Goal: Task Accomplishment & Management: Complete application form

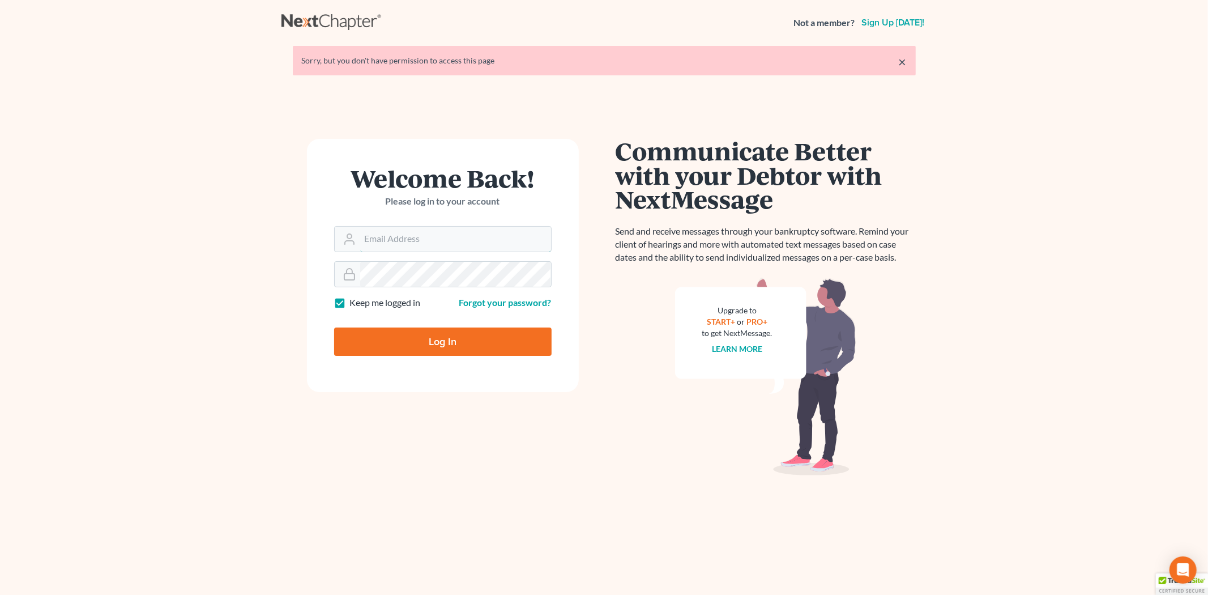
type input "[EMAIL_ADDRESS][DOMAIN_NAME]"
click at [428, 338] on input "Log In" at bounding box center [442, 341] width 217 height 28
type input "Thinking..."
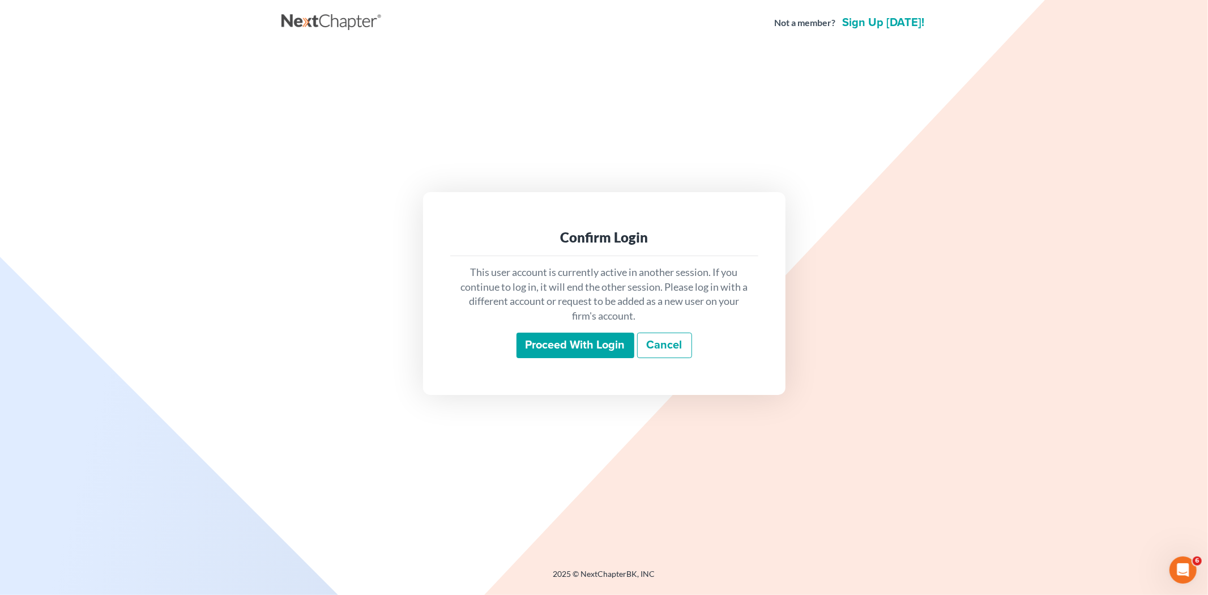
click at [547, 341] on input "Proceed with login" at bounding box center [575, 345] width 118 height 26
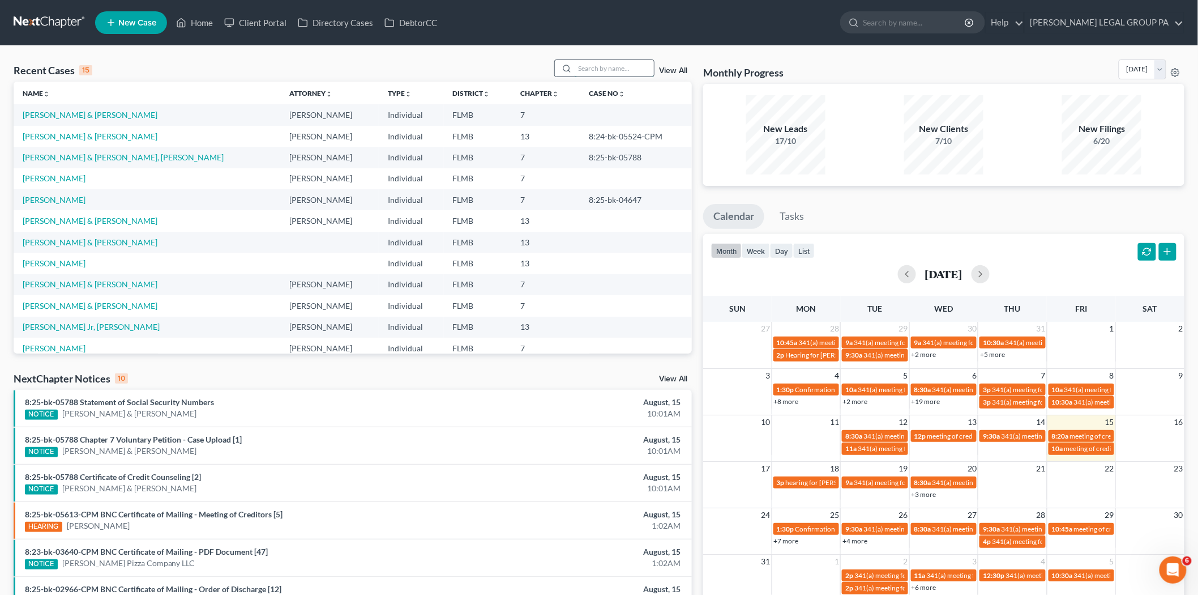
click at [609, 70] on input "search" at bounding box center [614, 68] width 79 height 16
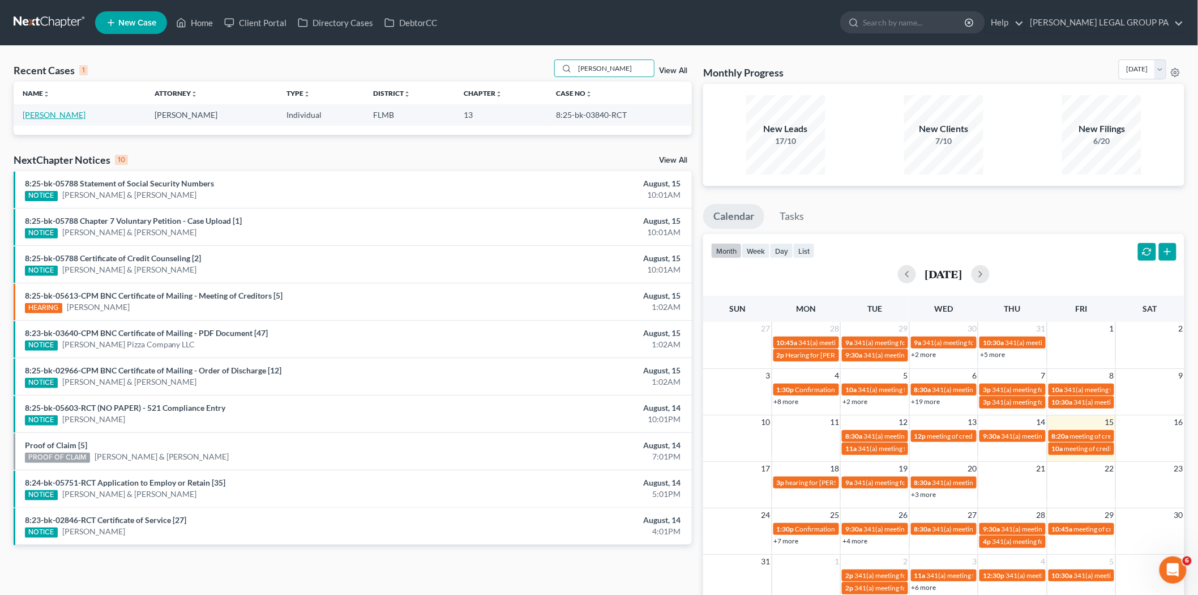
type input "[PERSON_NAME]"
click at [53, 116] on link "[PERSON_NAME]" at bounding box center [54, 115] width 63 height 10
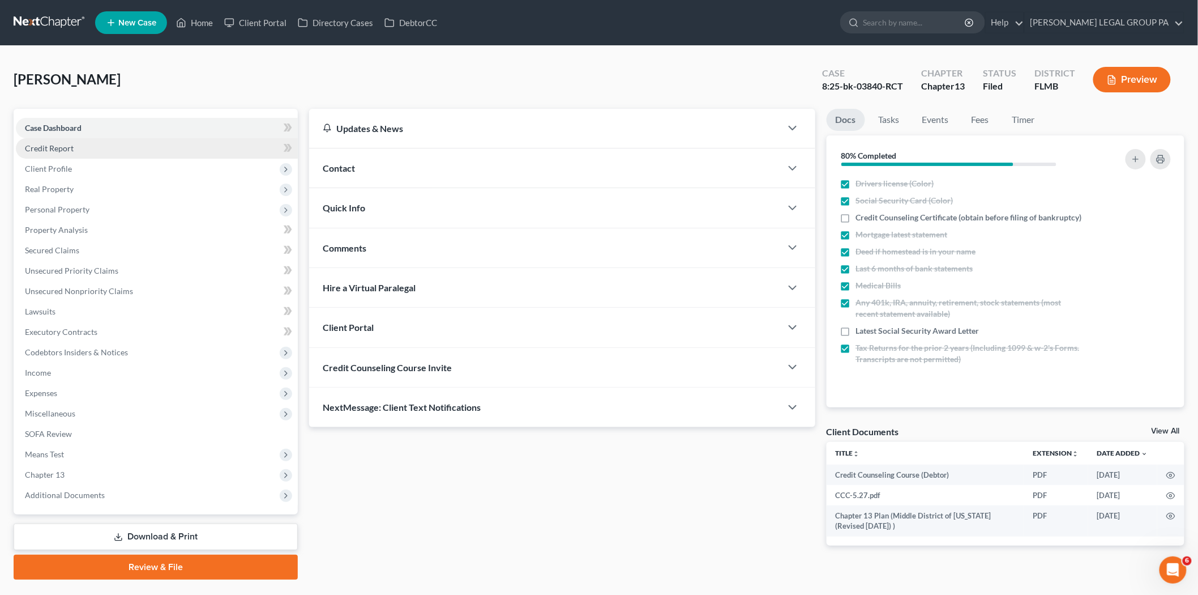
click at [93, 142] on link "Credit Report" at bounding box center [157, 148] width 282 height 20
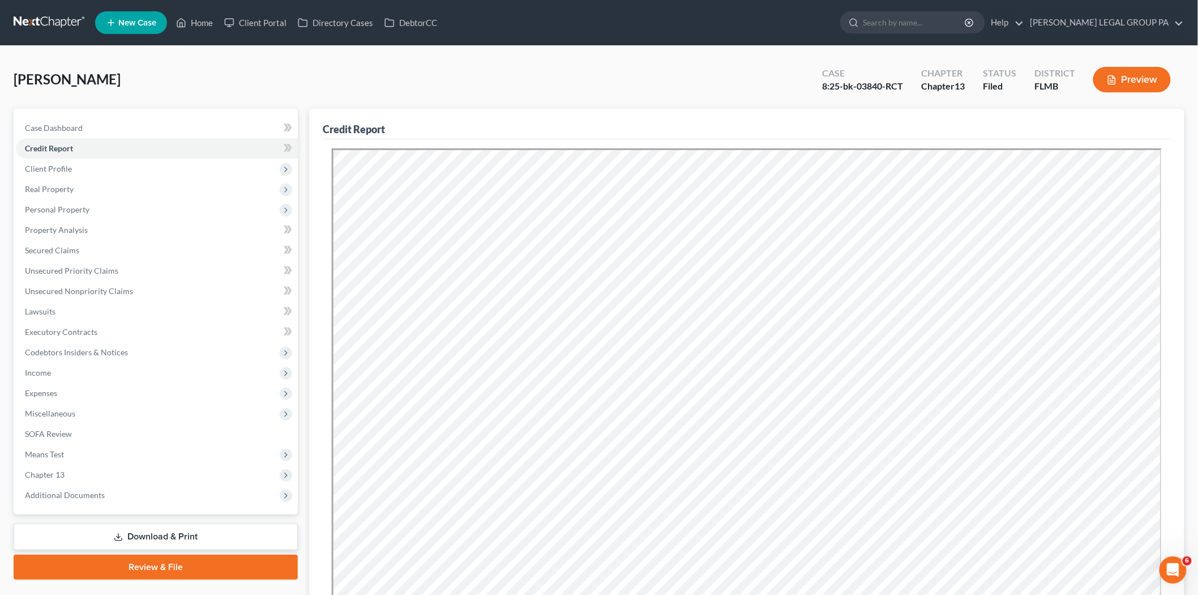
click at [49, 30] on link at bounding box center [50, 22] width 72 height 20
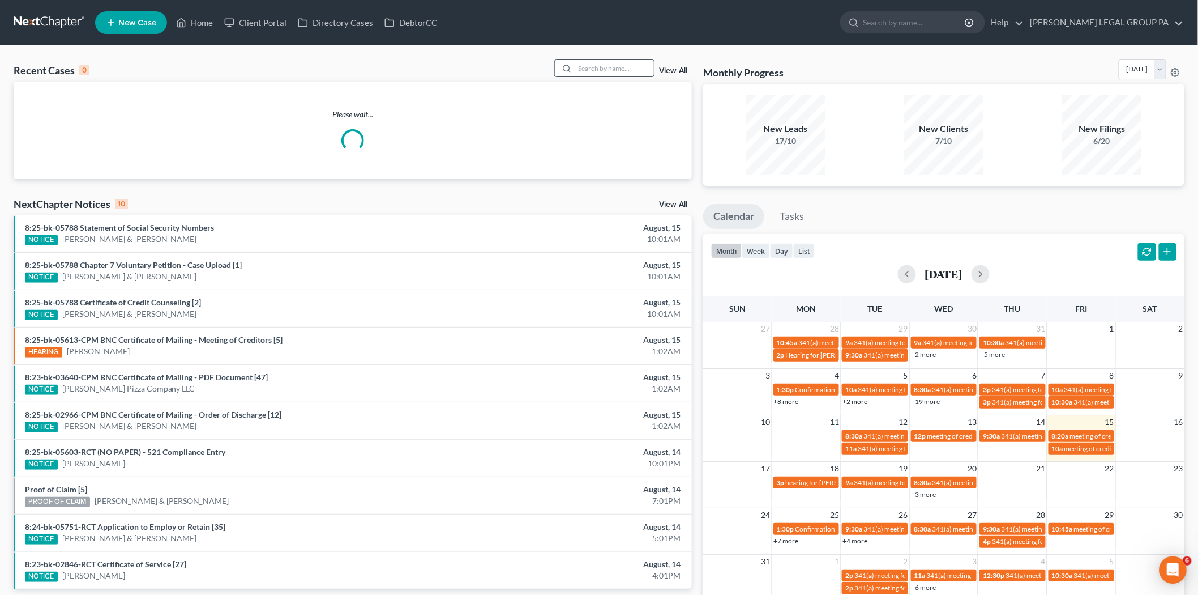
click at [620, 69] on input "search" at bounding box center [614, 68] width 79 height 16
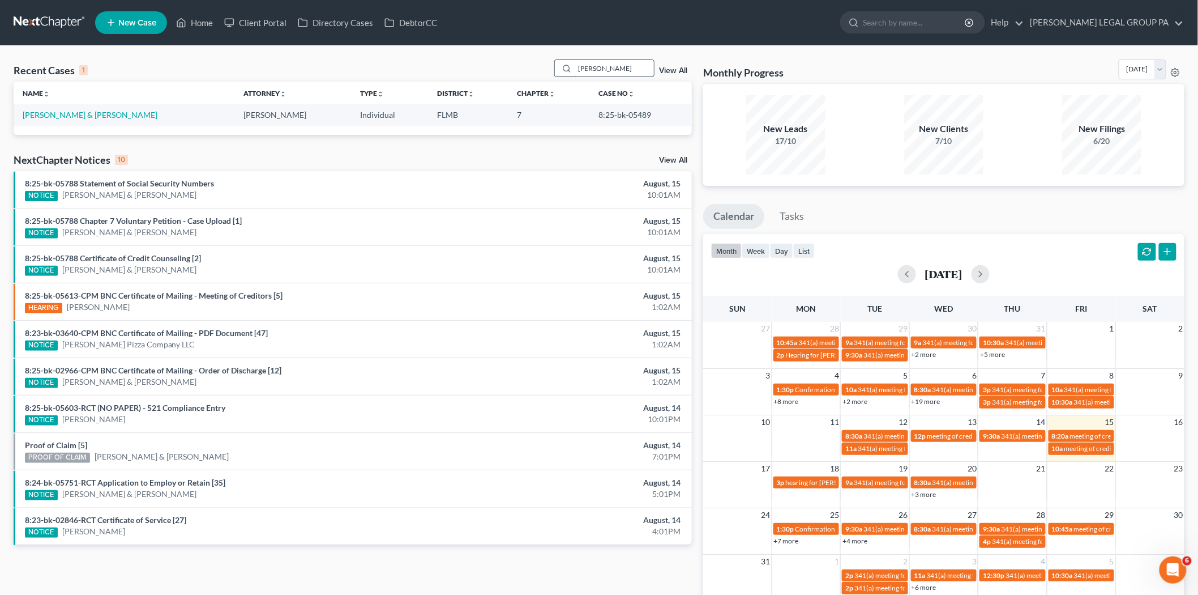
click at [626, 64] on input "hinson" at bounding box center [614, 68] width 79 height 16
type input "monagas"
click at [62, 112] on link "Monagas, Elaine" at bounding box center [54, 115] width 63 height 10
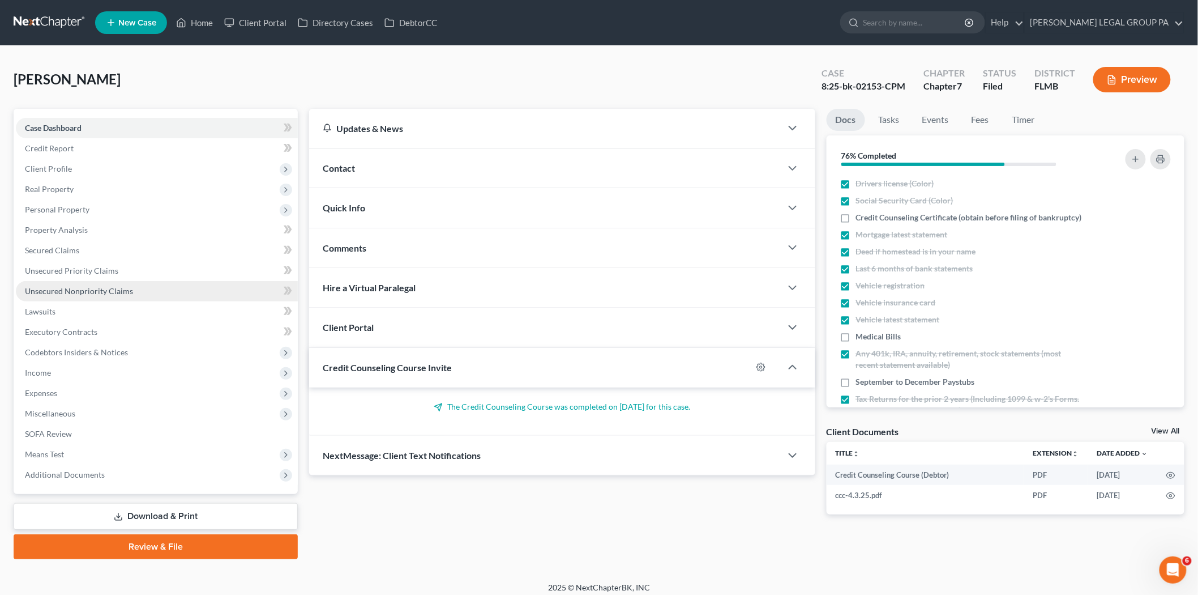
click at [119, 286] on span "Unsecured Nonpriority Claims" at bounding box center [79, 291] width 108 height 10
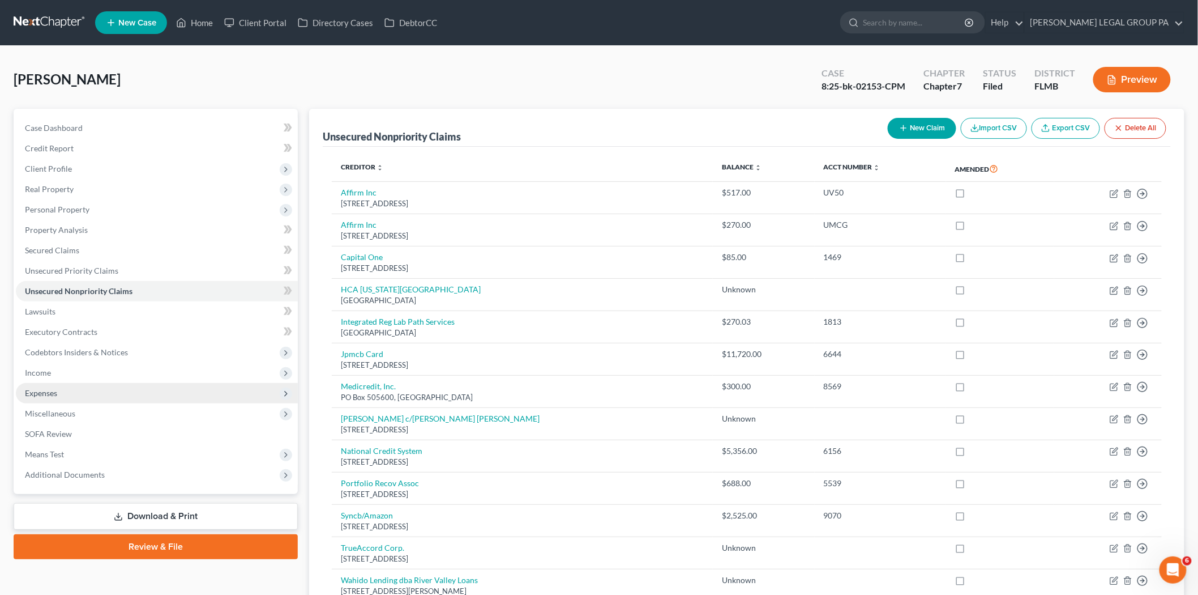
click at [92, 387] on span "Expenses" at bounding box center [157, 393] width 282 height 20
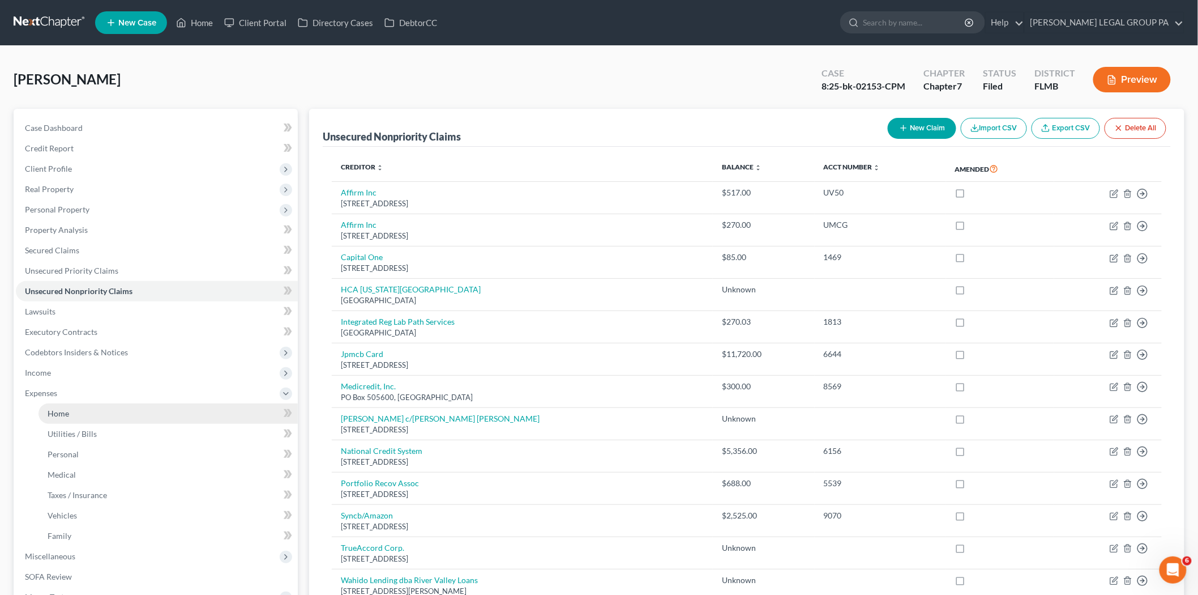
click at [88, 415] on link "Home" at bounding box center [168, 413] width 259 height 20
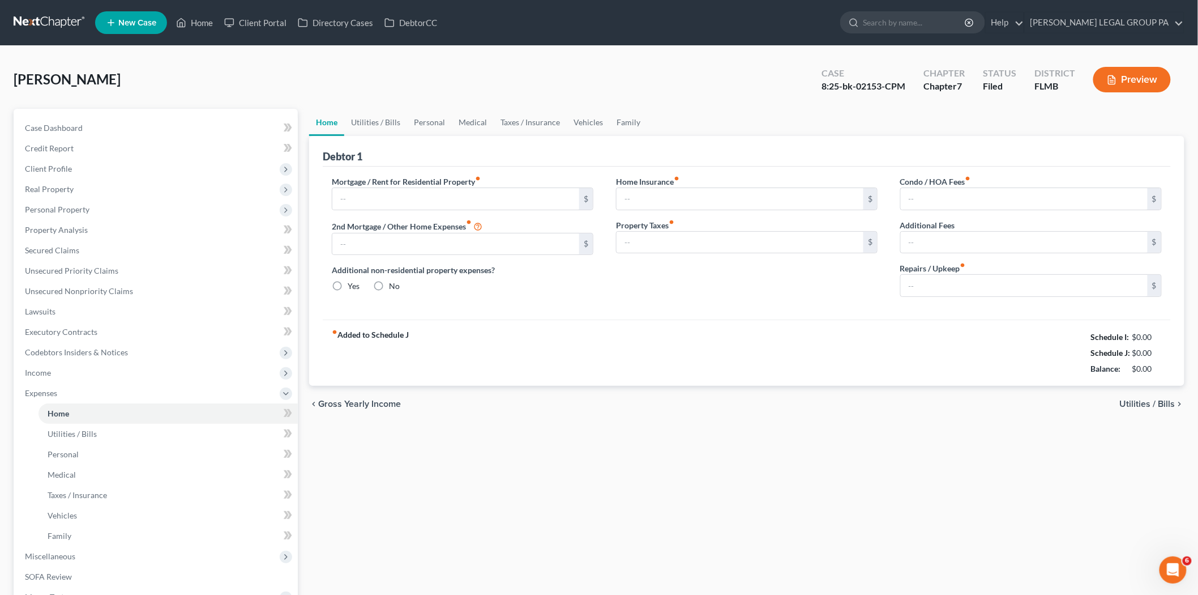
type input "709.00"
type input "0.00"
radio input "true"
type input "0.00"
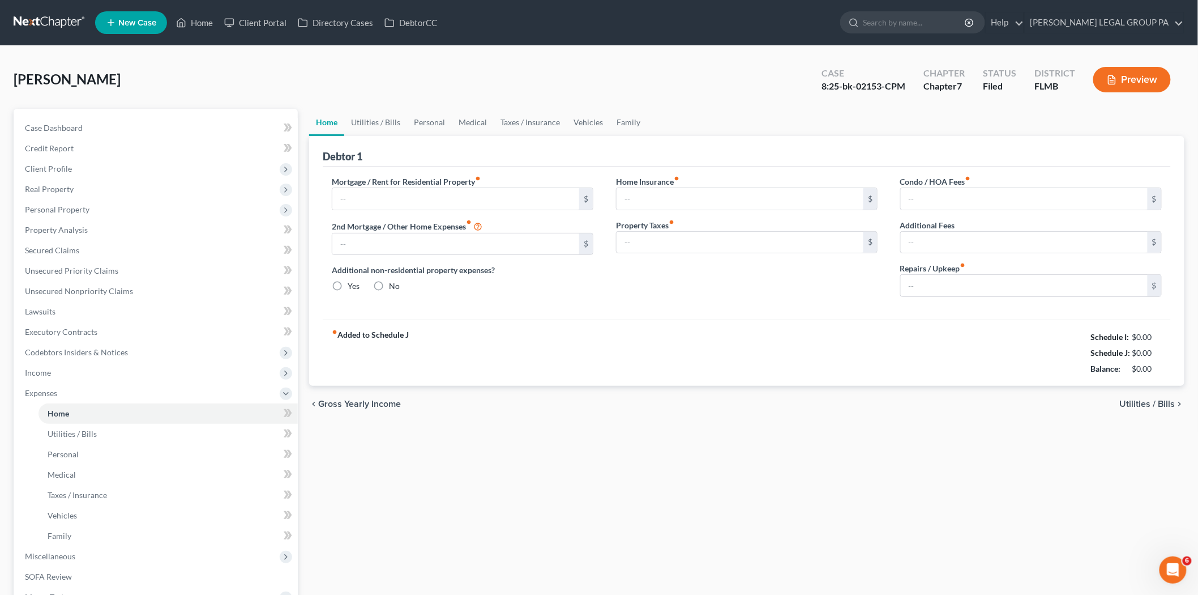
type input "0.00"
type input "60.00"
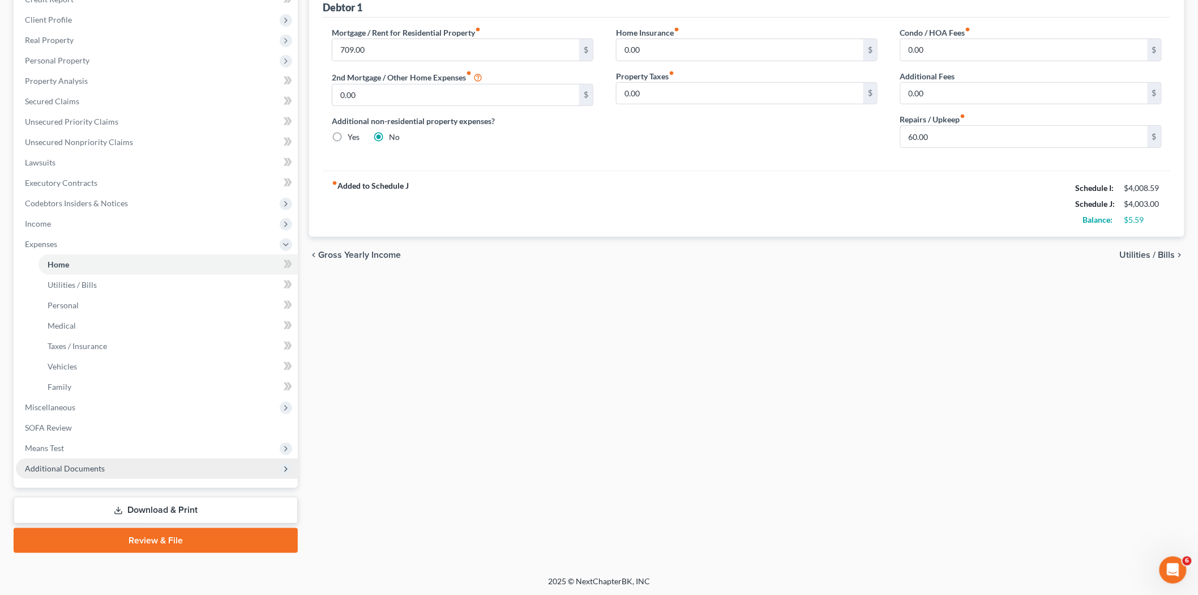
click at [86, 474] on span "Additional Documents" at bounding box center [157, 468] width 282 height 20
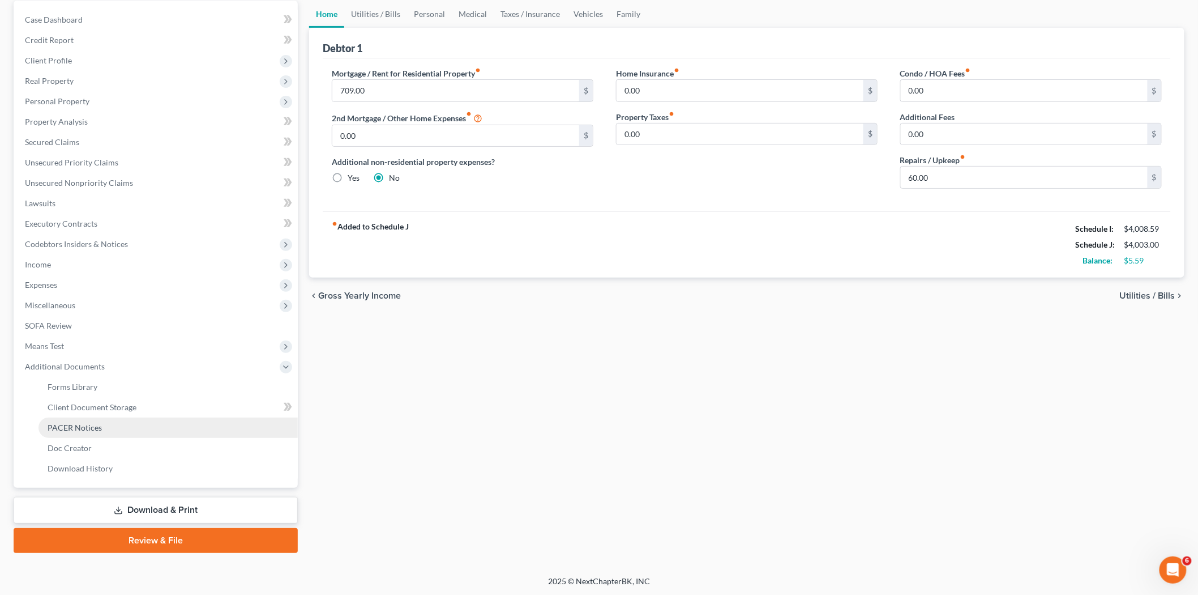
click at [96, 429] on span "PACER Notices" at bounding box center [75, 427] width 54 height 10
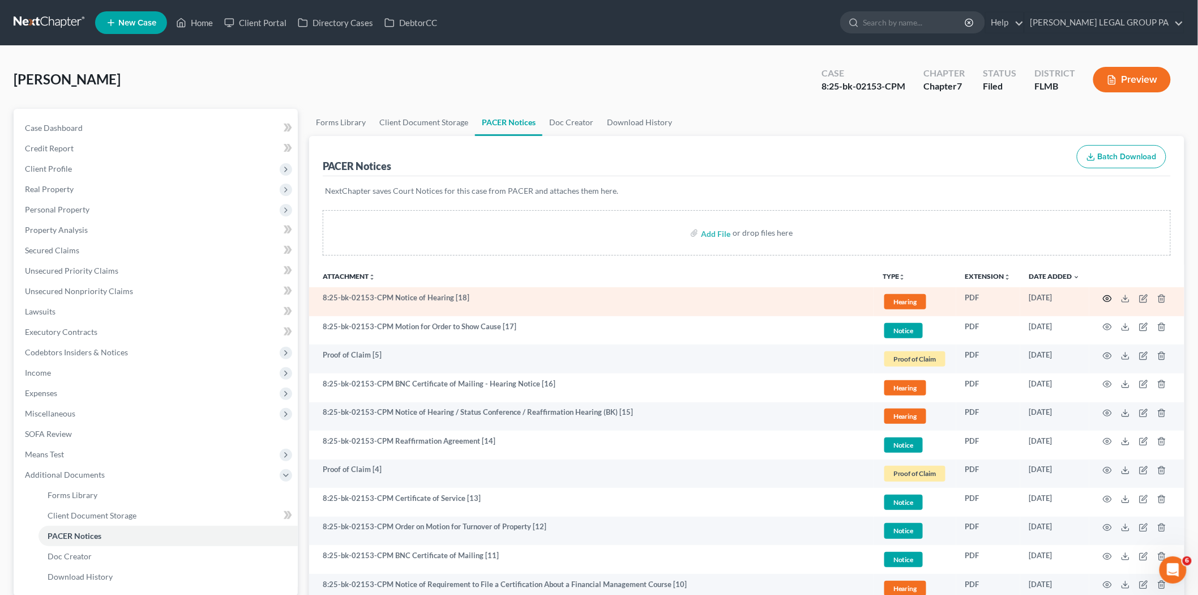
click at [1110, 294] on icon "button" at bounding box center [1107, 298] width 9 height 9
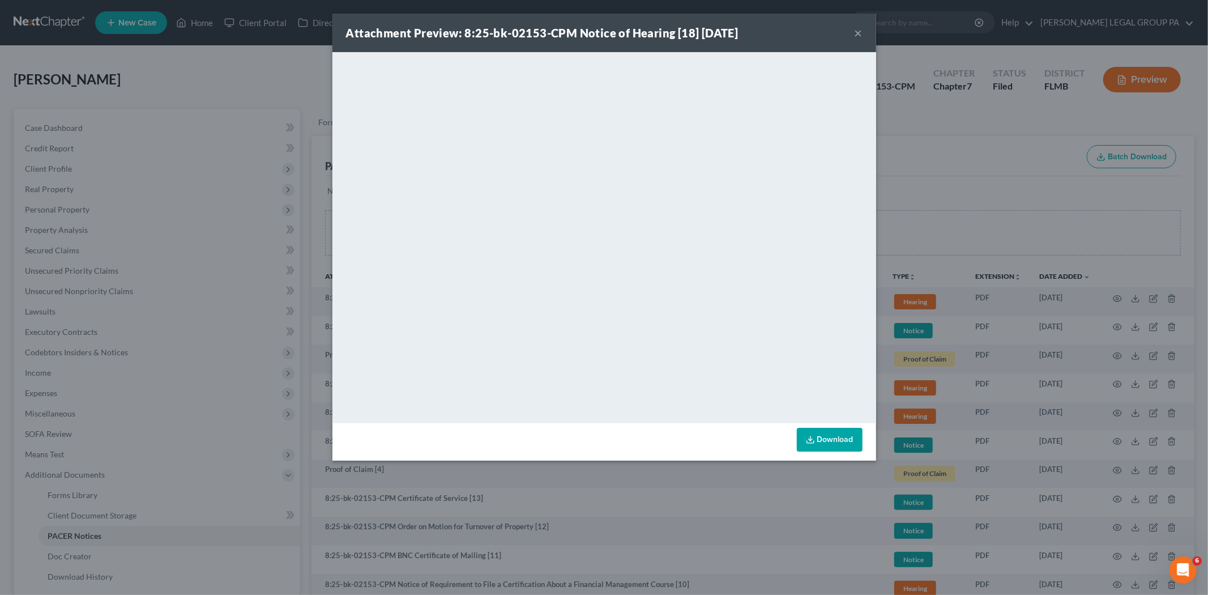
click at [857, 29] on button "×" at bounding box center [859, 33] width 8 height 14
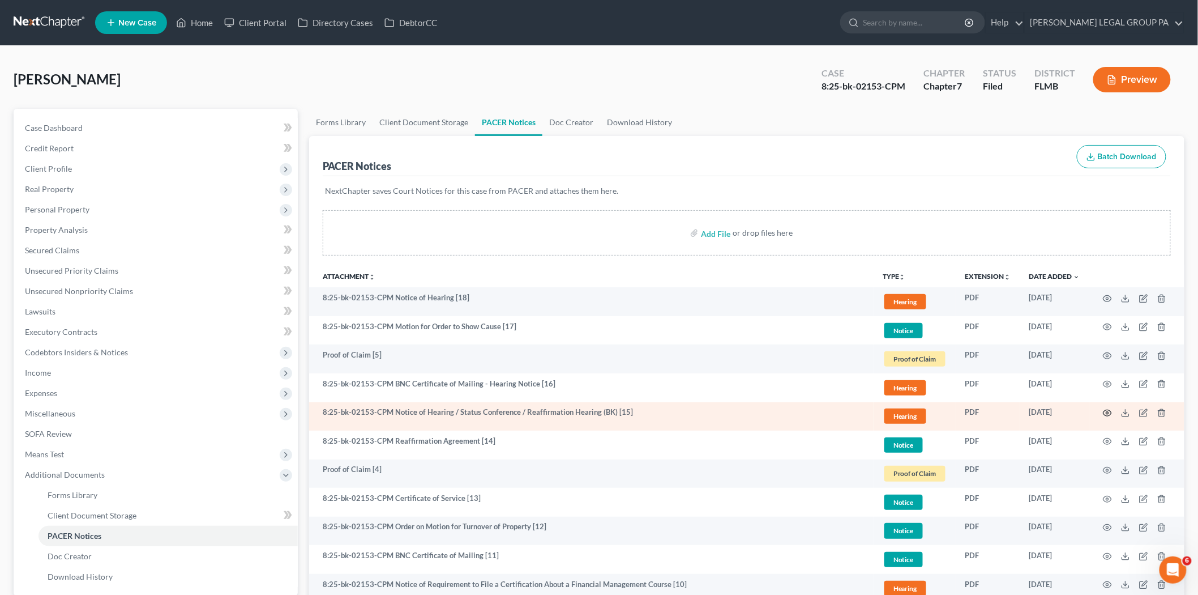
click at [1106, 411] on icon "button" at bounding box center [1107, 412] width 9 height 9
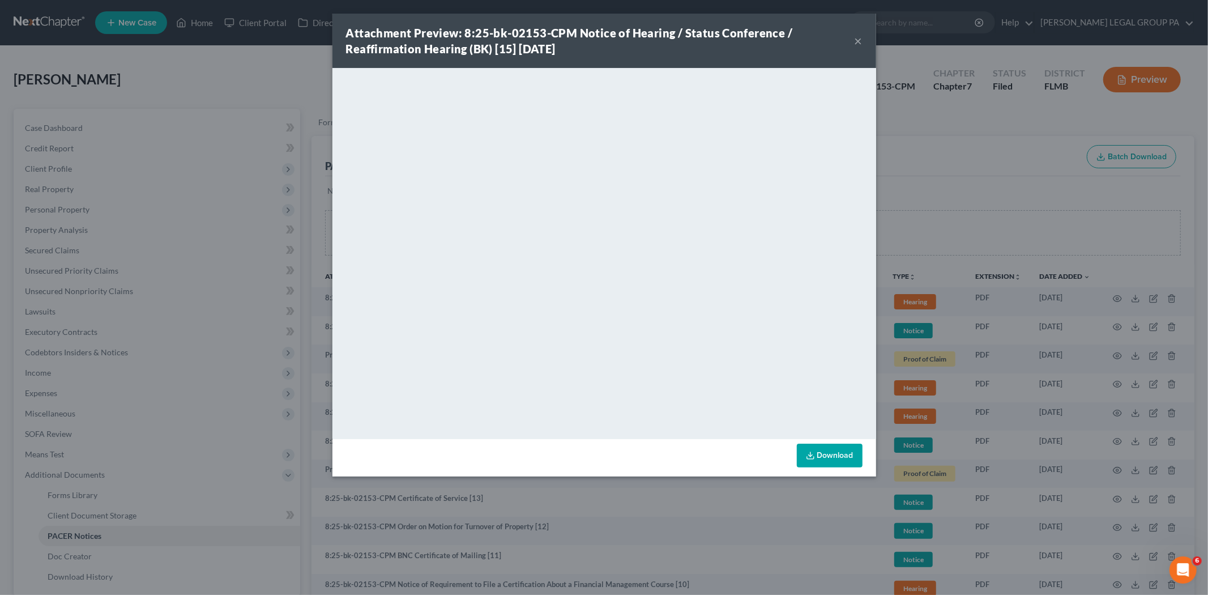
click at [863, 40] on div "Attachment Preview: 8:25-bk-02153-CPM Notice of Hearing / Status Conference / R…" at bounding box center [604, 41] width 544 height 54
